Goal: Find specific page/section: Find specific page/section

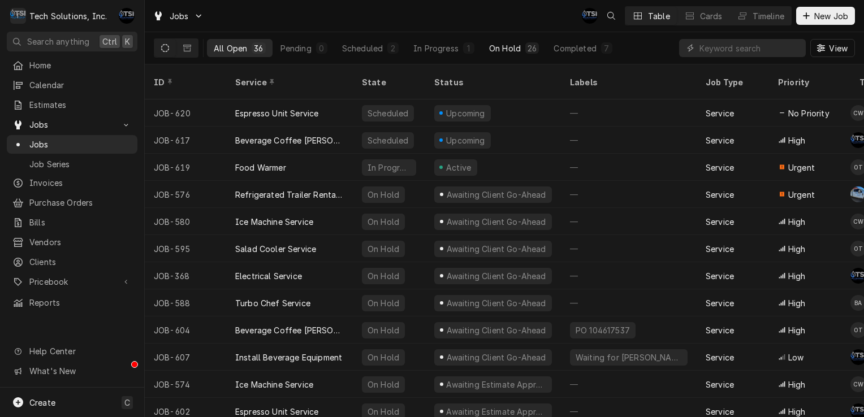
click at [504, 41] on button "On Hold 26" at bounding box center [513, 48] width 63 height 18
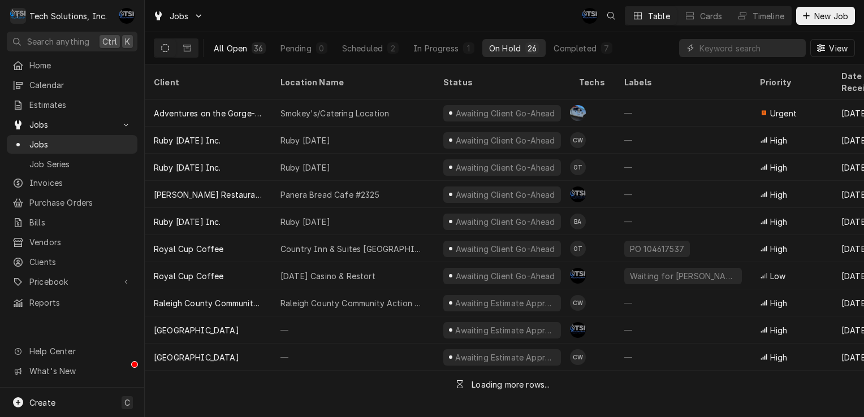
click at [248, 45] on button "All Open 36" at bounding box center [240, 48] width 66 height 18
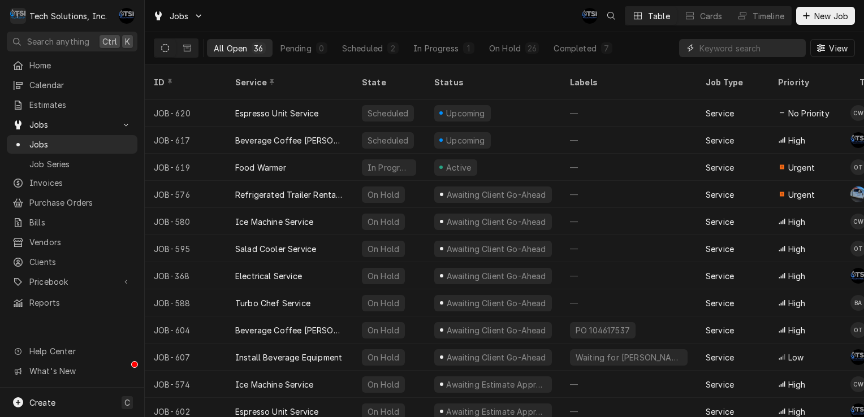
click at [736, 45] on input "Dynamic Content Wrapper" at bounding box center [749, 48] width 101 height 18
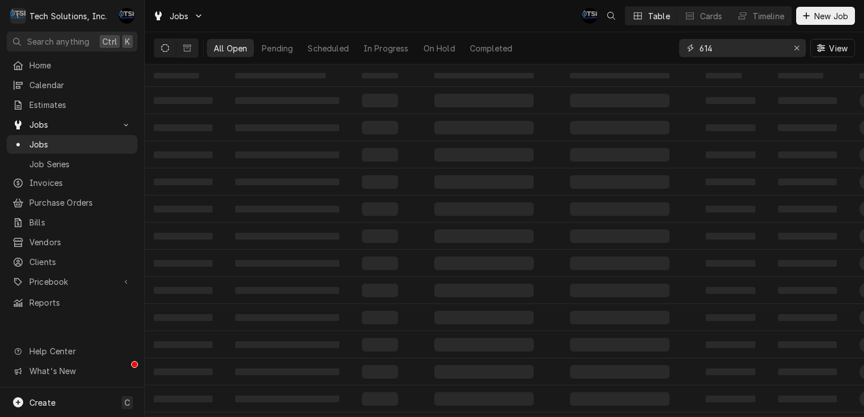
type input "614"
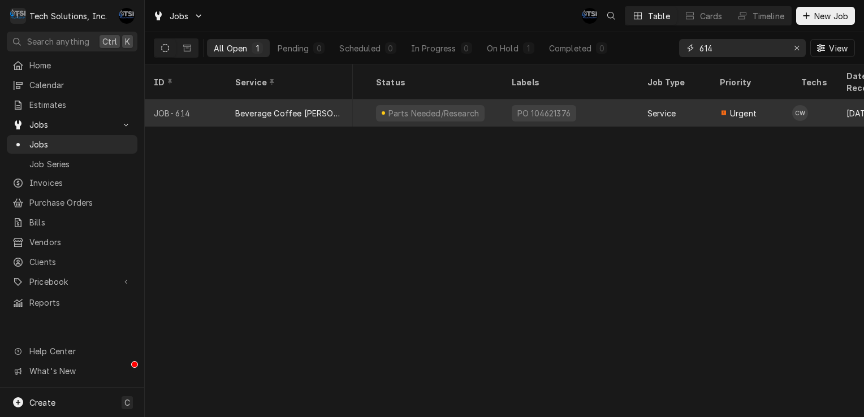
scroll to position [0, 47]
click at [613, 100] on div "PO 104621376" at bounding box center [582, 113] width 136 height 27
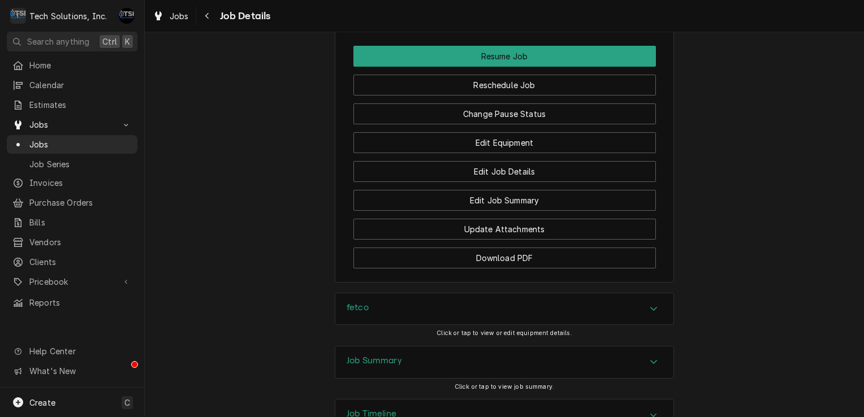
scroll to position [1523, 0]
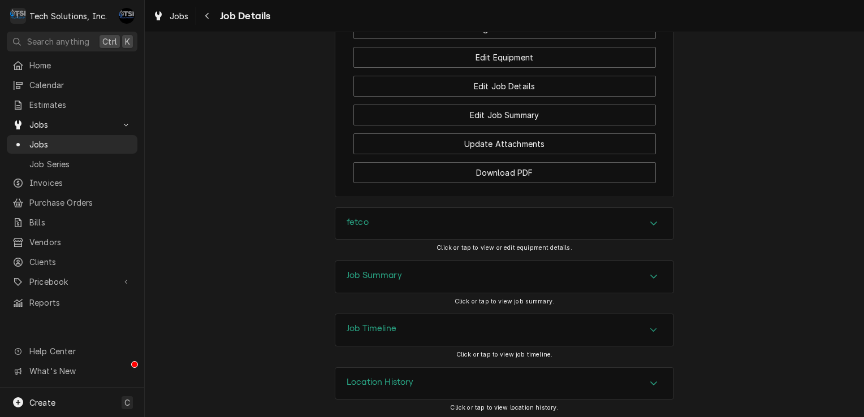
click at [444, 282] on div "Job Summary" at bounding box center [504, 277] width 338 height 32
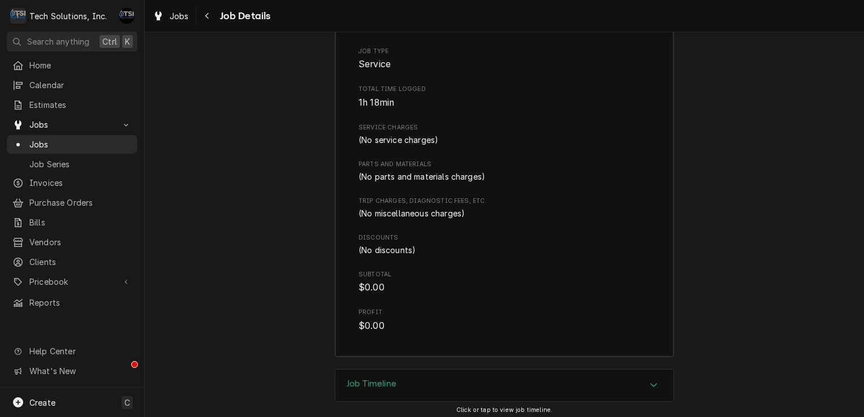
scroll to position [1913, 0]
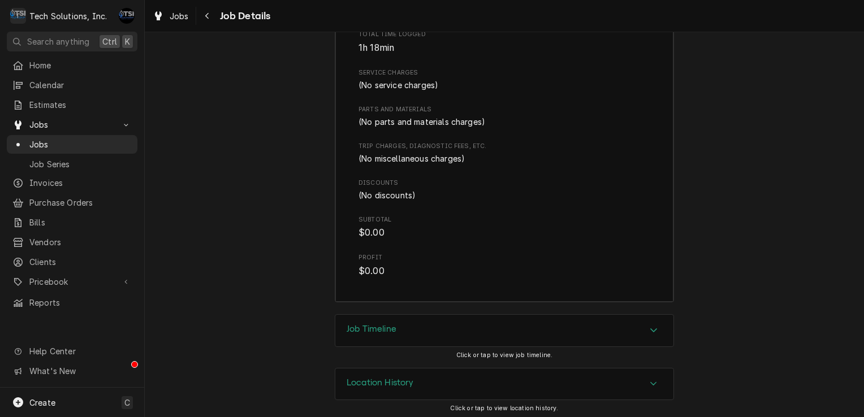
click at [410, 342] on div "Job Timeline" at bounding box center [504, 331] width 338 height 32
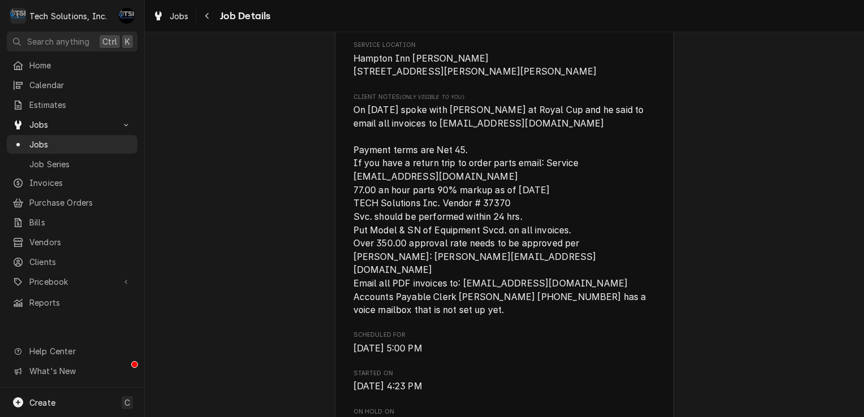
scroll to position [259, 0]
